Goal: Transaction & Acquisition: Purchase product/service

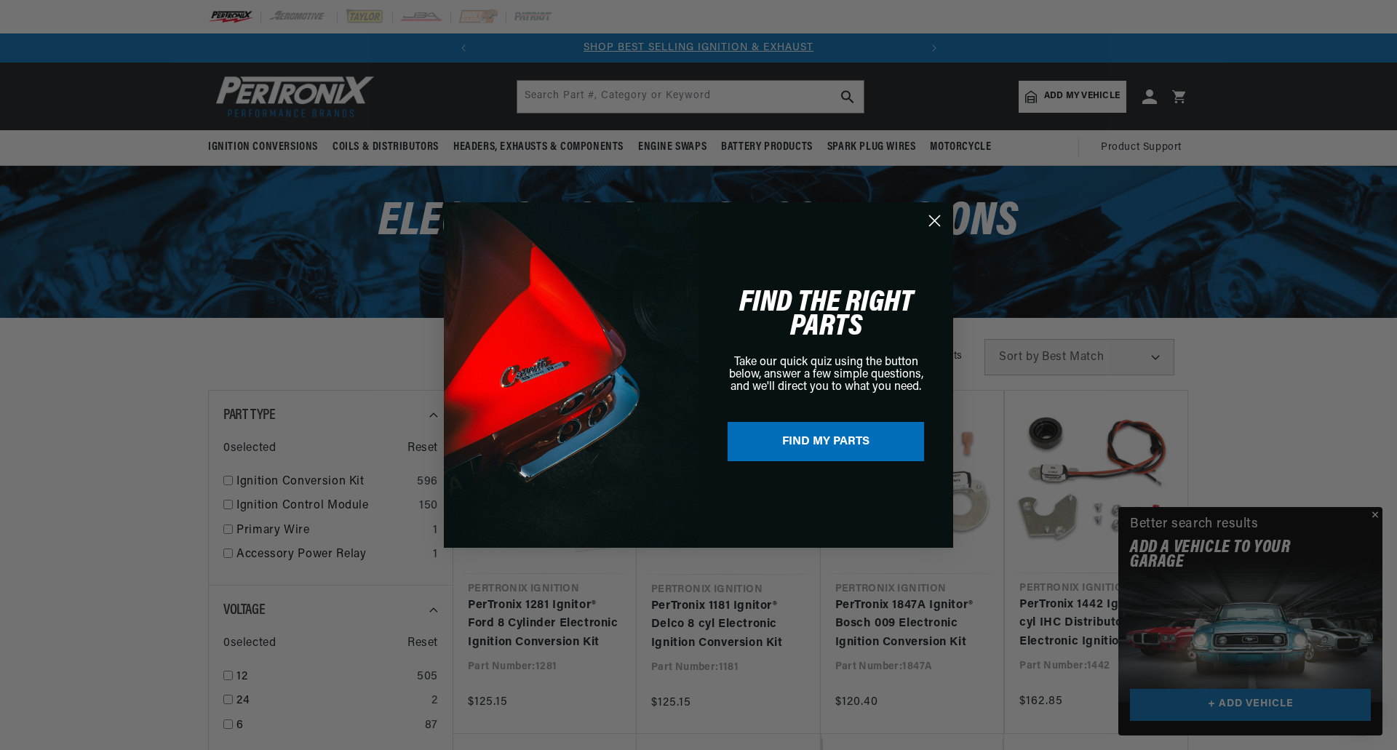
click at [934, 223] on circle "Close dialog" at bounding box center [934, 221] width 24 height 24
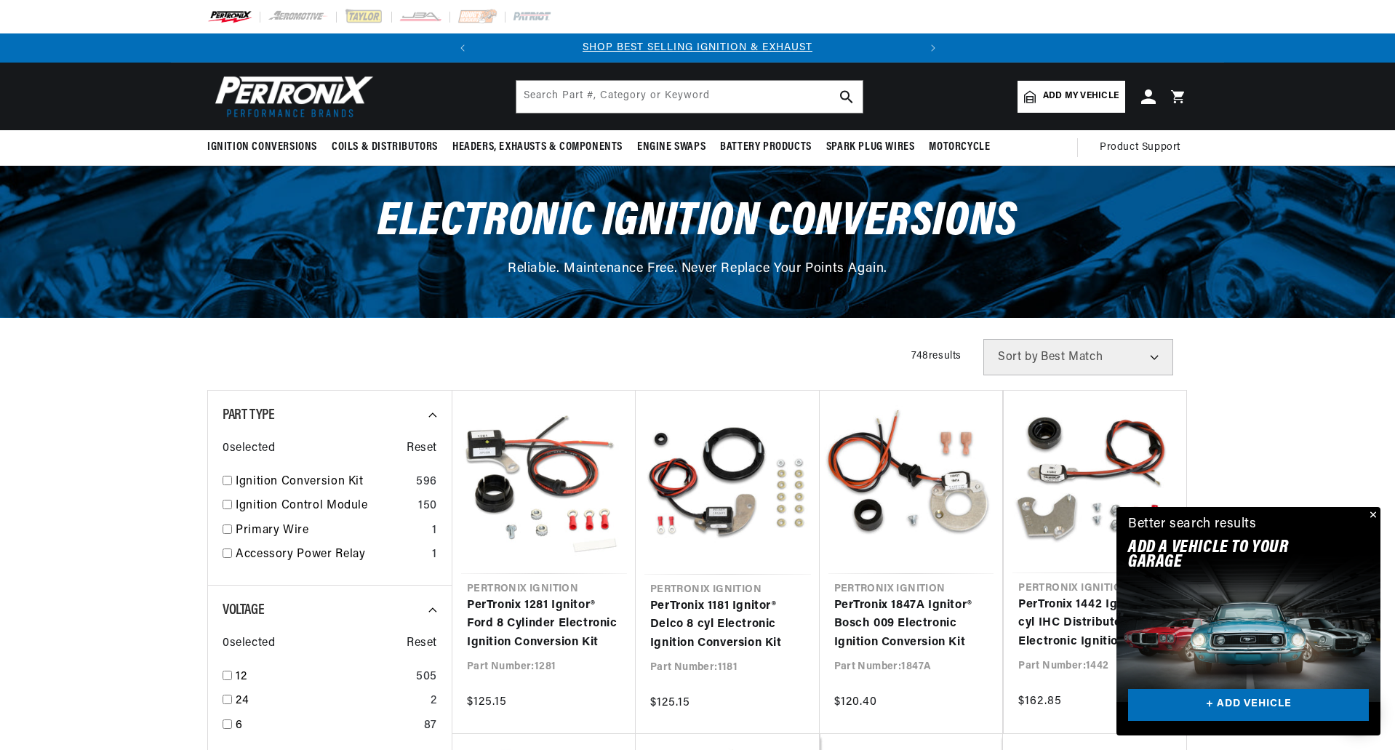
scroll to position [0, 441]
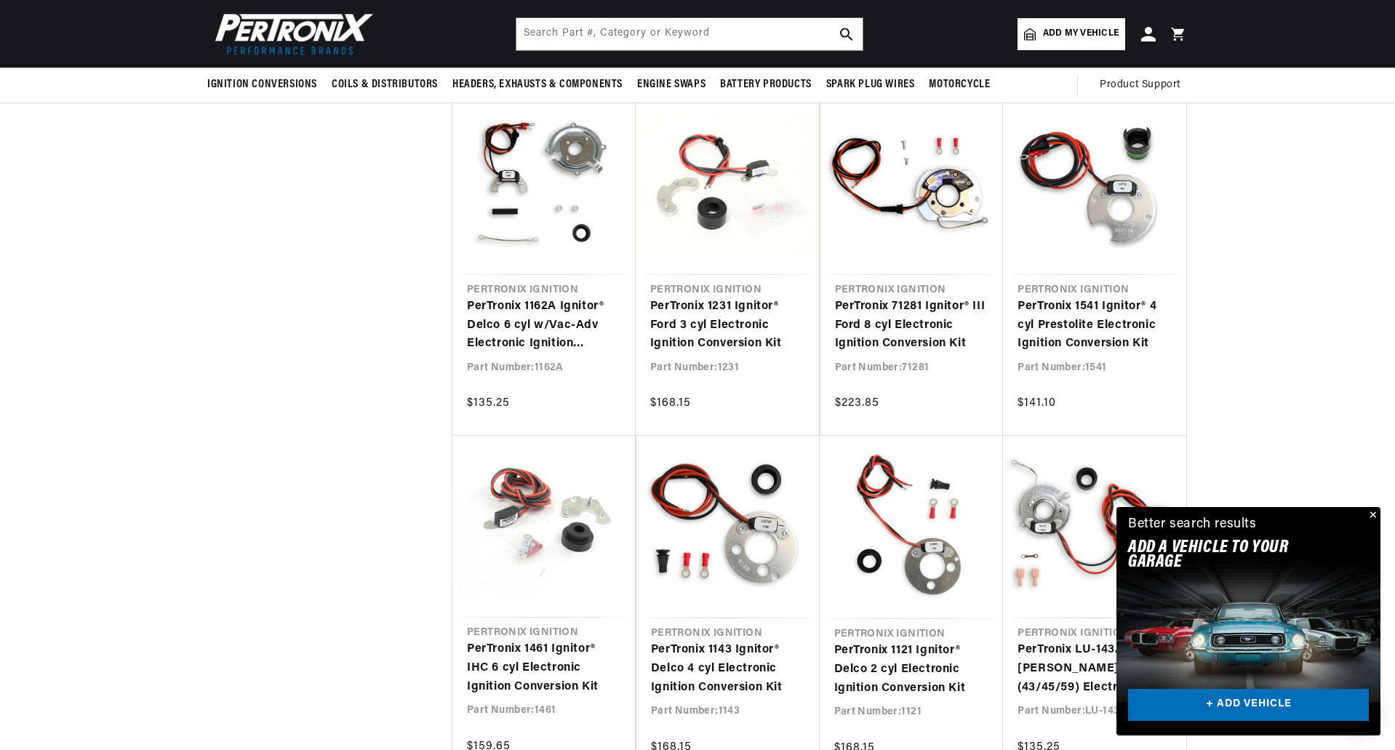
scroll to position [1237, 0]
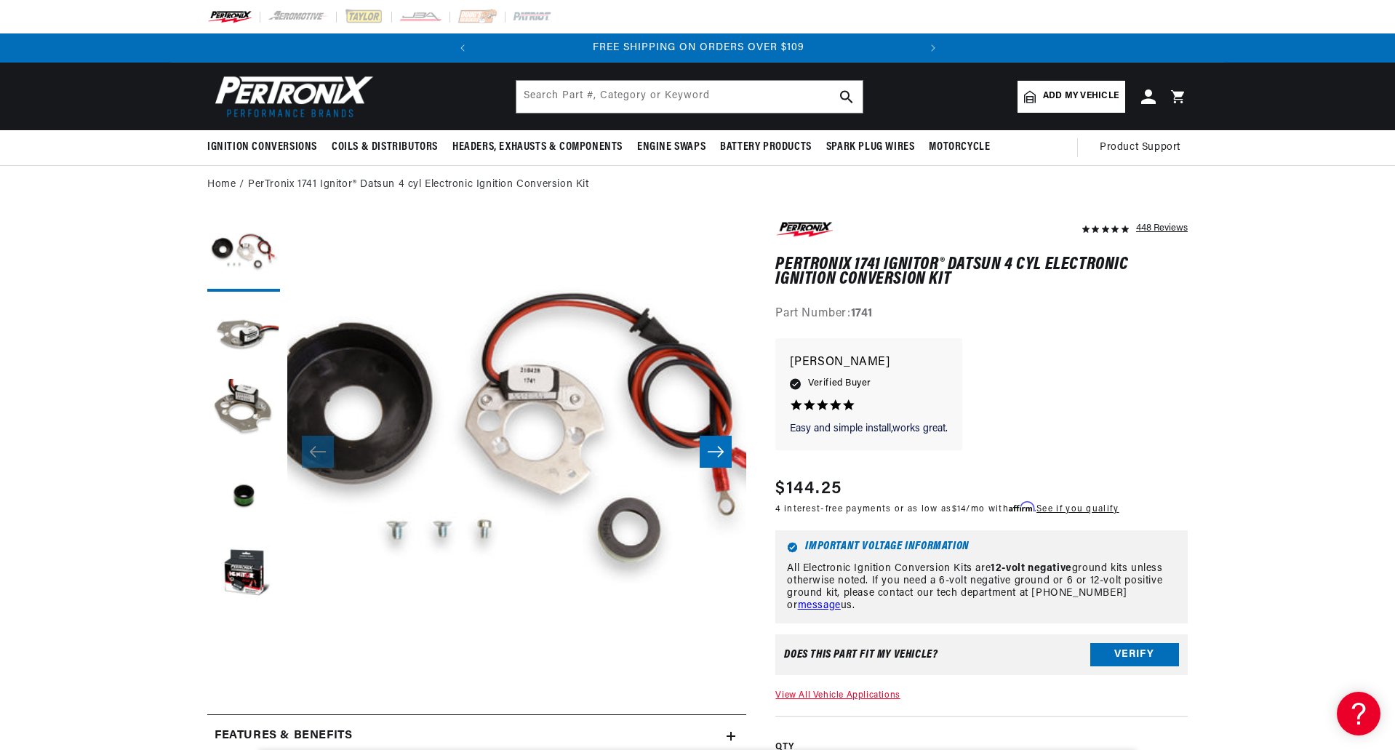
click at [714, 453] on icon "Slide right" at bounding box center [715, 452] width 17 height 15
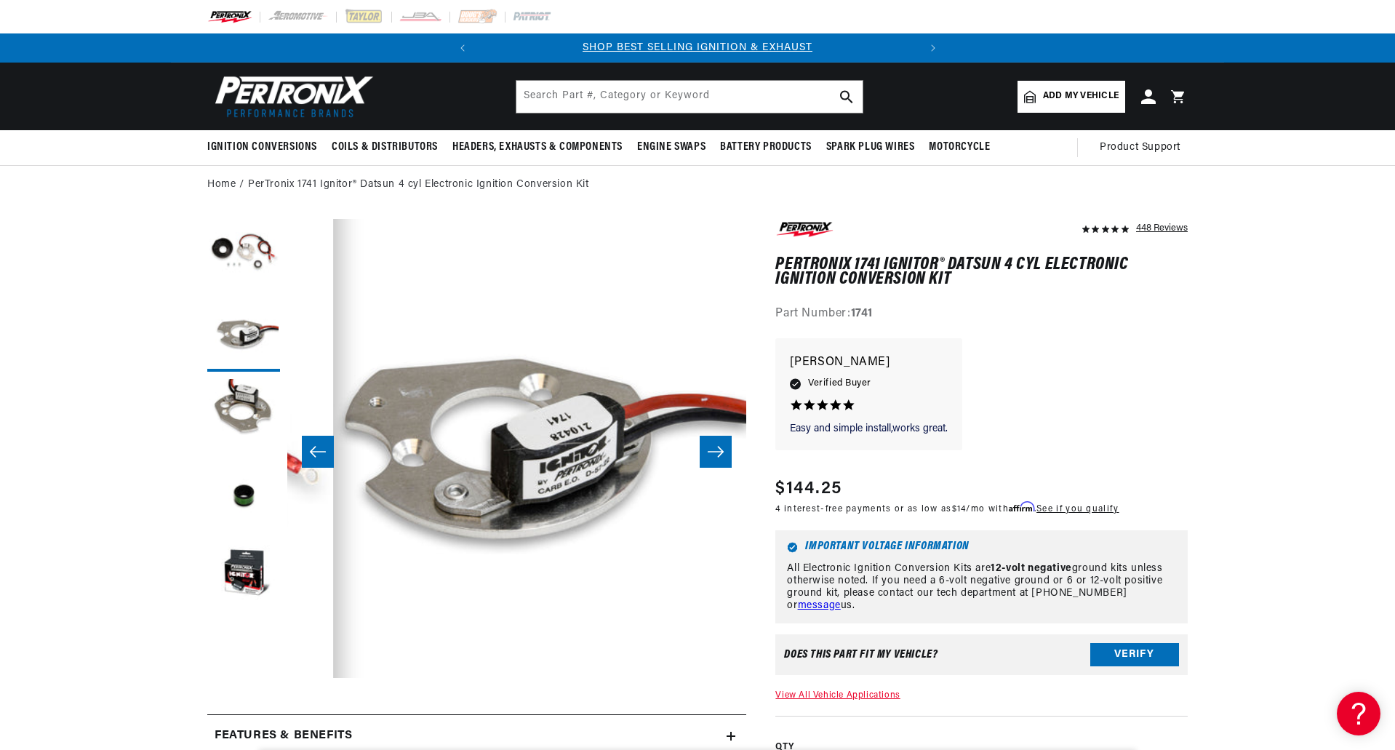
click at [714, 453] on icon "Slide right" at bounding box center [715, 452] width 17 height 15
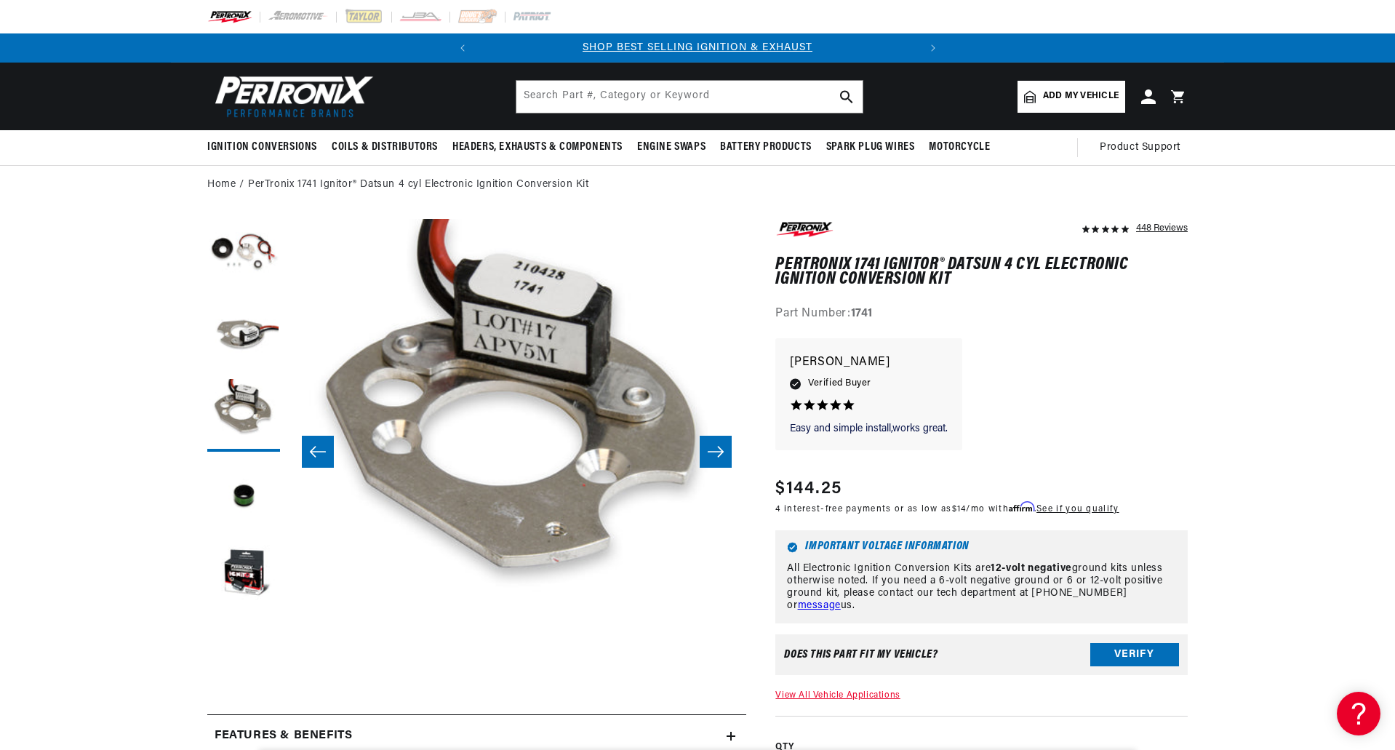
click at [714, 453] on icon "Slide right" at bounding box center [715, 452] width 17 height 15
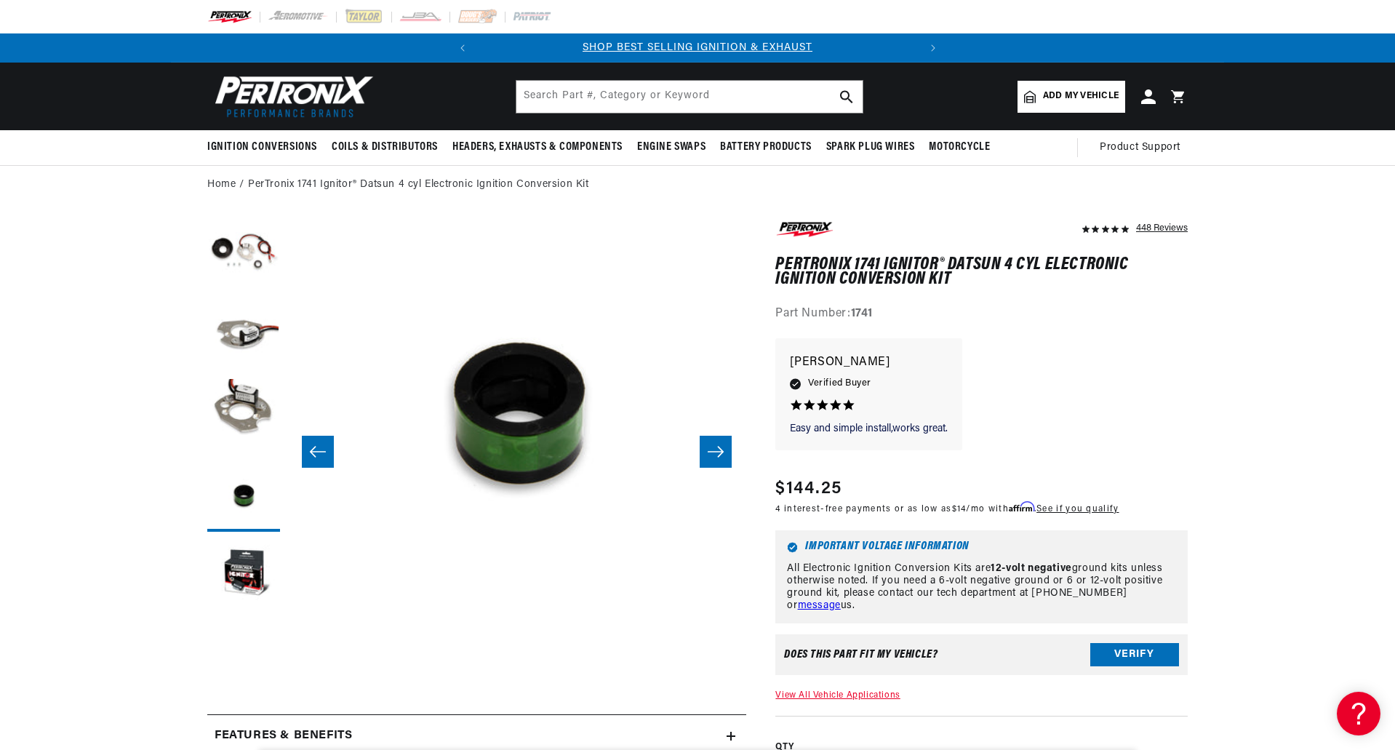
scroll to position [0, 0]
